Goal: Task Accomplishment & Management: Use online tool/utility

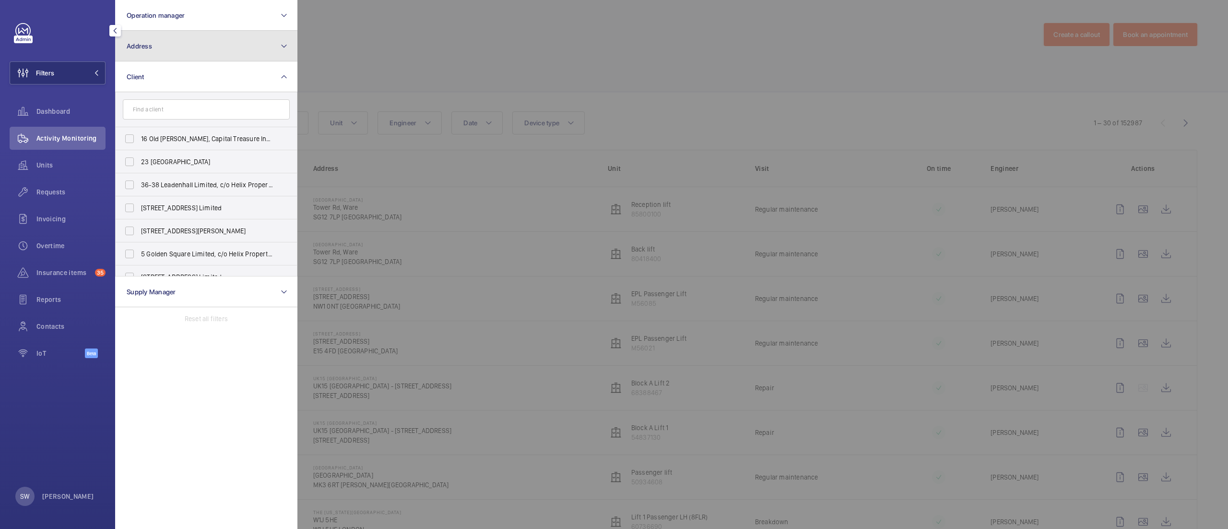
click at [206, 44] on button "Address" at bounding box center [206, 46] width 182 height 31
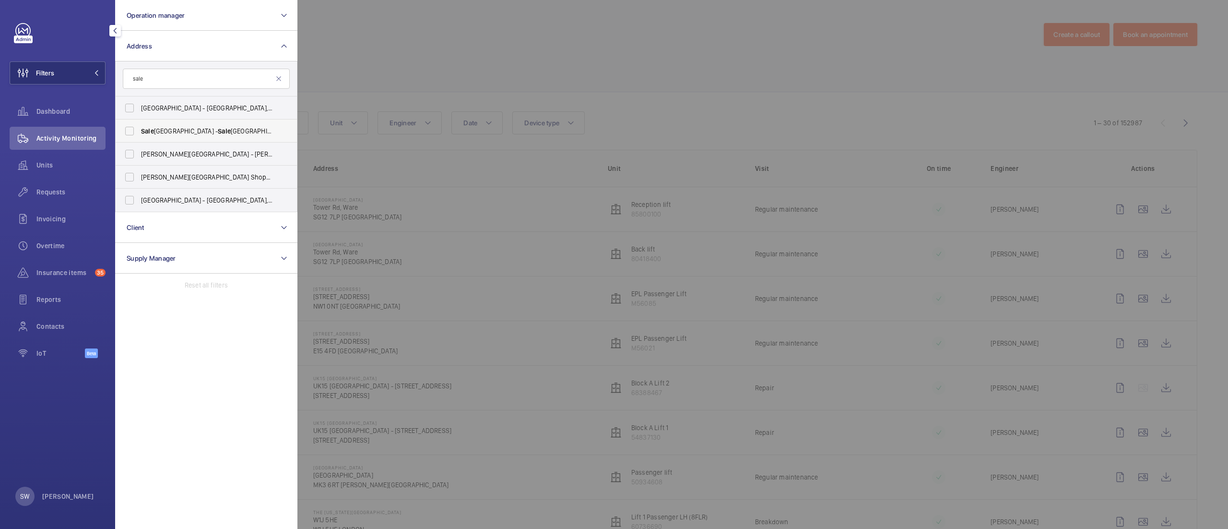
type input "sale"
click at [181, 124] on label "Sale Railway Station - [GEOGRAPHIC_DATA],, SALE M33 7XY" at bounding box center [199, 130] width 167 height 23
click at [139, 124] on input "Sale Railway Station - [GEOGRAPHIC_DATA],, SALE M33 7XY" at bounding box center [129, 130] width 19 height 19
checkbox input "true"
click at [559, 44] on div at bounding box center [912, 264] width 1228 height 529
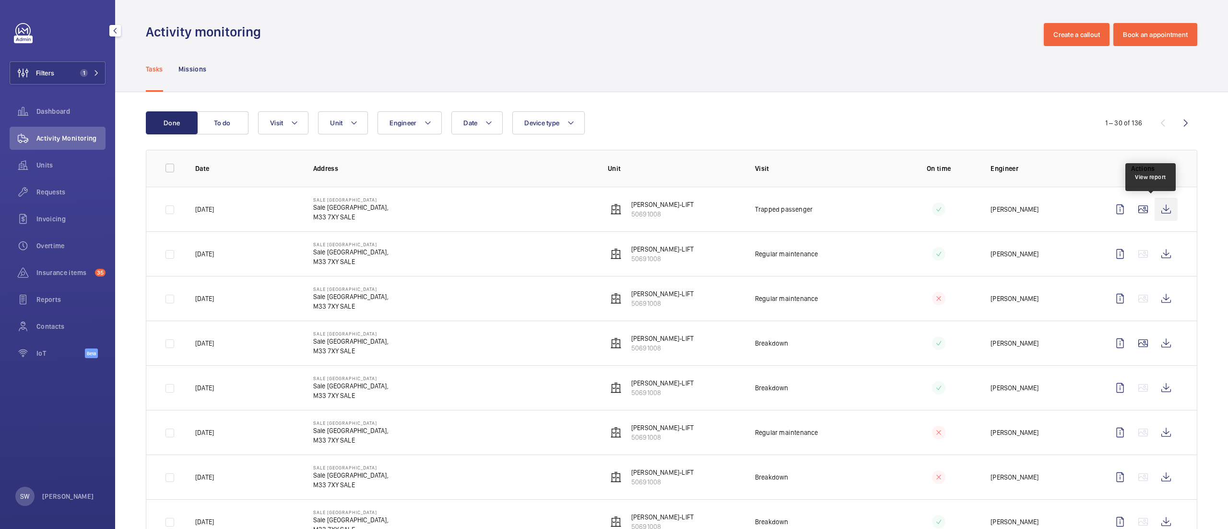
click at [1155, 209] on wm-front-icon-button at bounding box center [1166, 209] width 23 height 23
click at [71, 65] on button "Filters 1" at bounding box center [58, 72] width 96 height 23
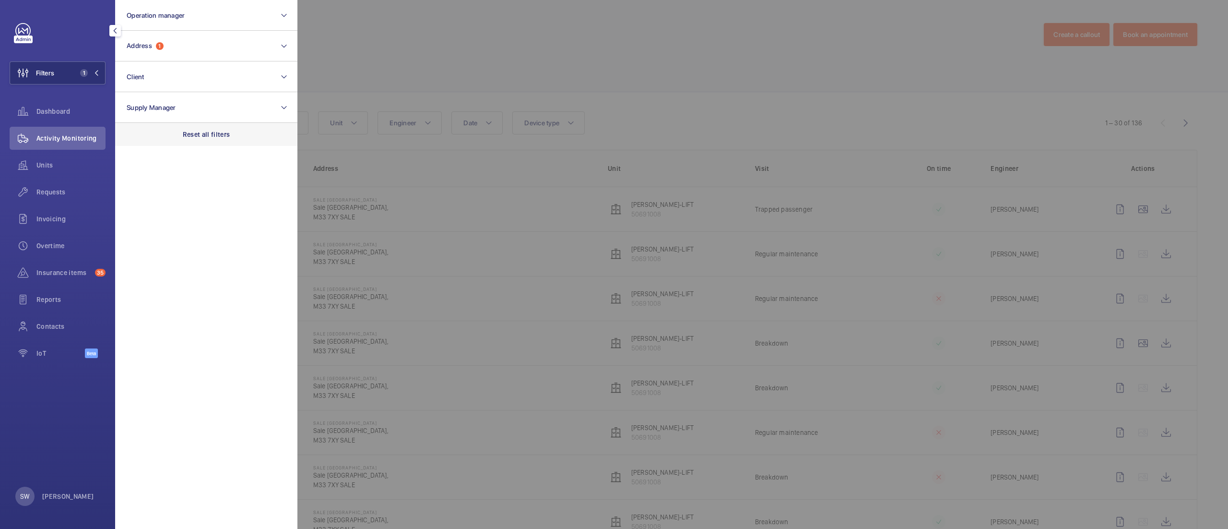
click at [194, 126] on div "Reset all filters" at bounding box center [206, 134] width 182 height 23
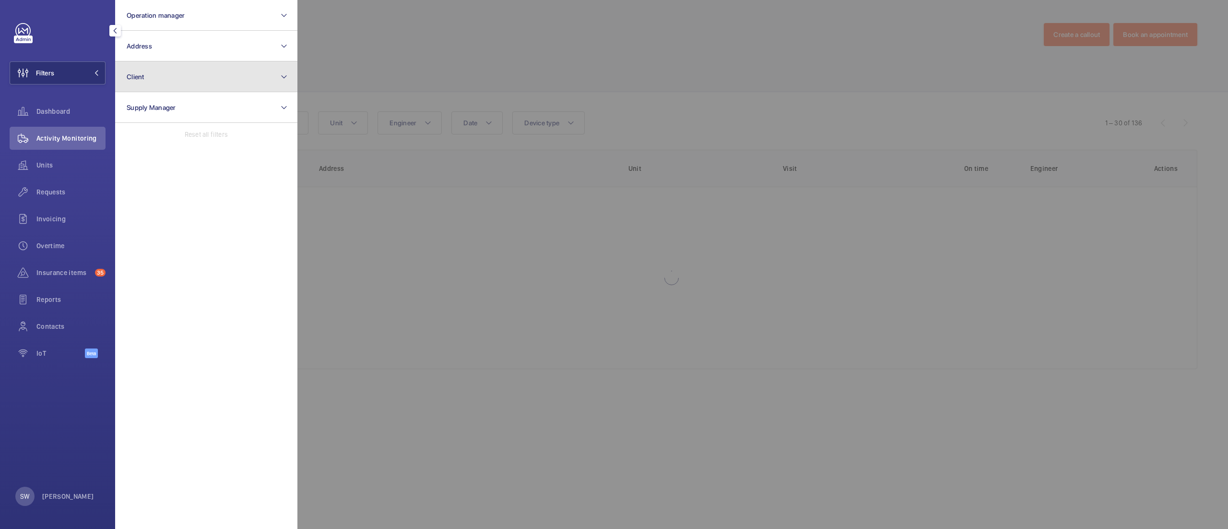
click at [165, 81] on button "Client" at bounding box center [206, 76] width 182 height 31
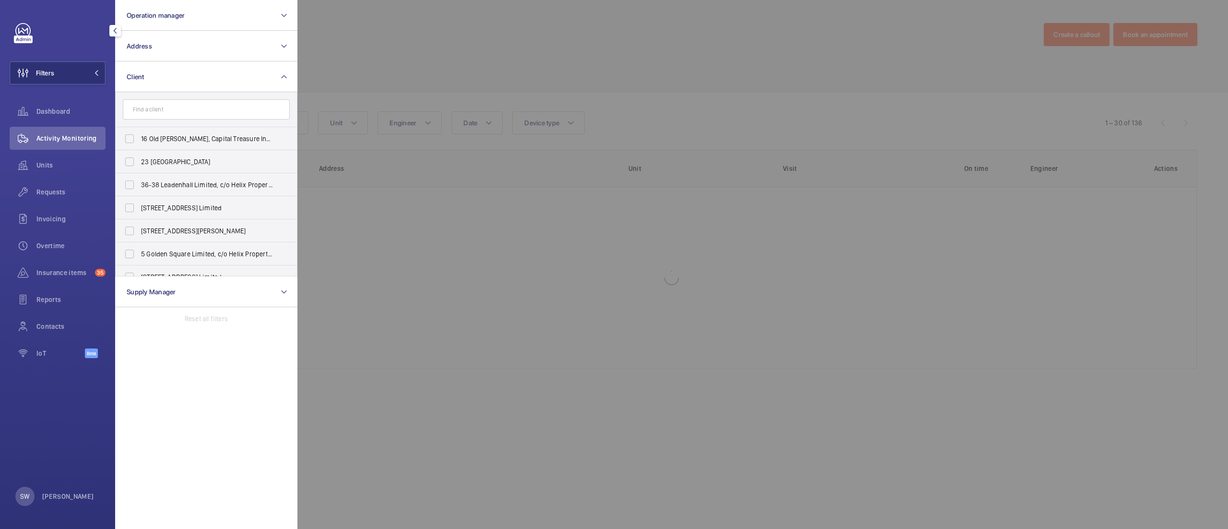
type input "k"
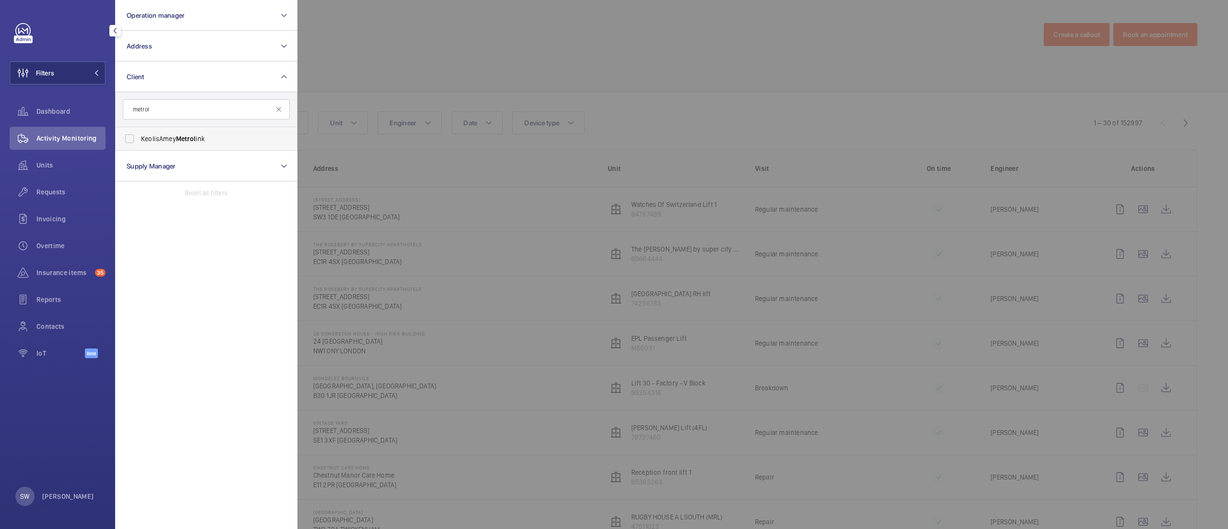
type input "metrol"
click at [160, 137] on span "KeolisAmey Metrol ink" at bounding box center [207, 139] width 132 height 10
click at [139, 137] on input "KeolisAmey Metrol ink" at bounding box center [129, 138] width 19 height 19
checkbox input "true"
click at [542, 94] on div at bounding box center [912, 264] width 1228 height 529
